Goal: Use online tool/utility: Use online tool/utility

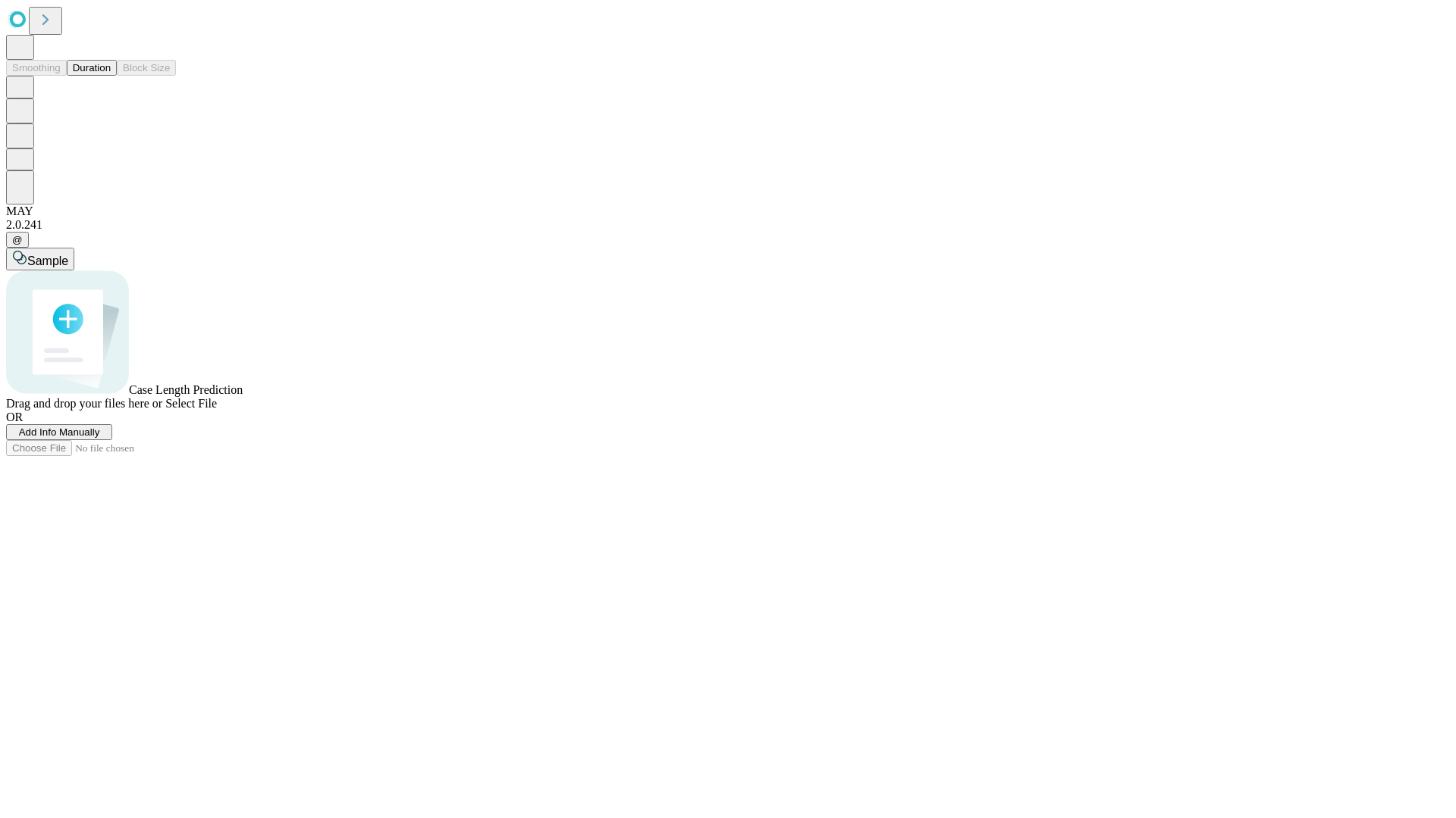
click at [111, 76] on button "Duration" at bounding box center [91, 67] width 50 height 16
click at [217, 410] on span "Select File" at bounding box center [190, 404] width 52 height 13
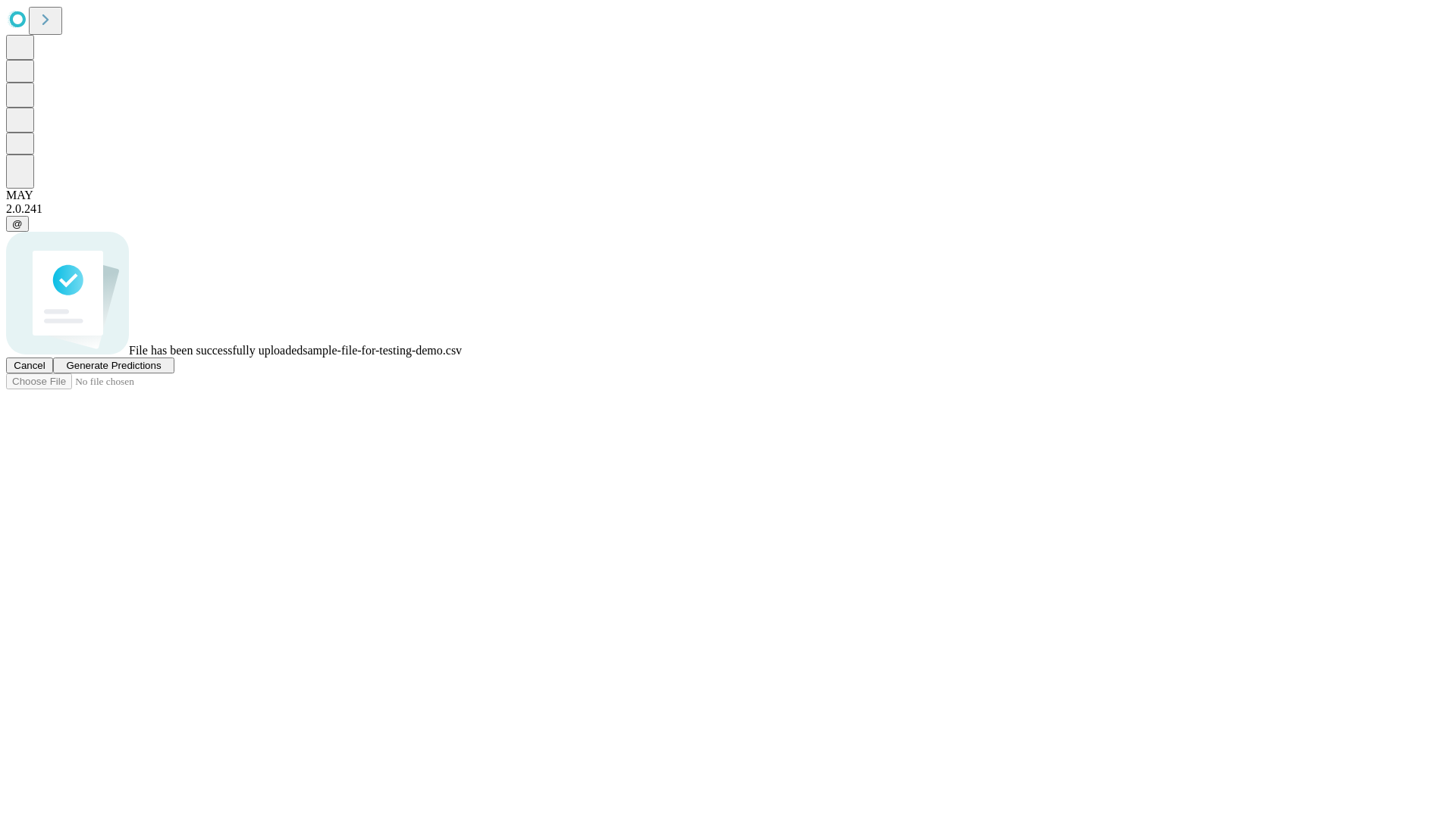
click at [160, 371] on span "Generate Predictions" at bounding box center [113, 365] width 95 height 11
